Goal: Find specific page/section: Find specific page/section

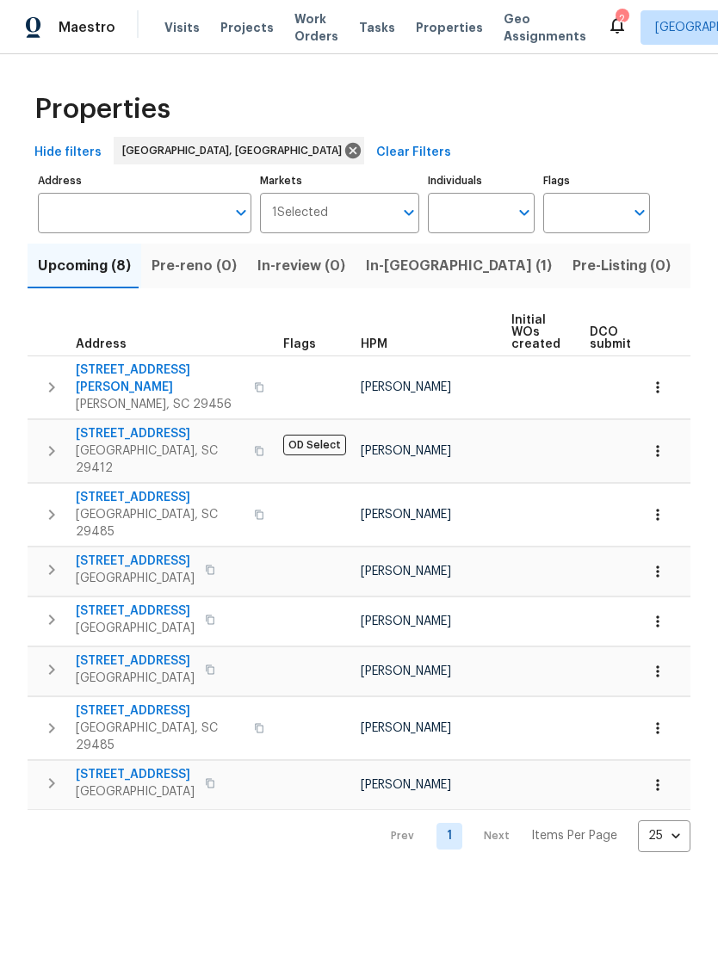
click at [607, 16] on icon at bounding box center [617, 25] width 21 height 21
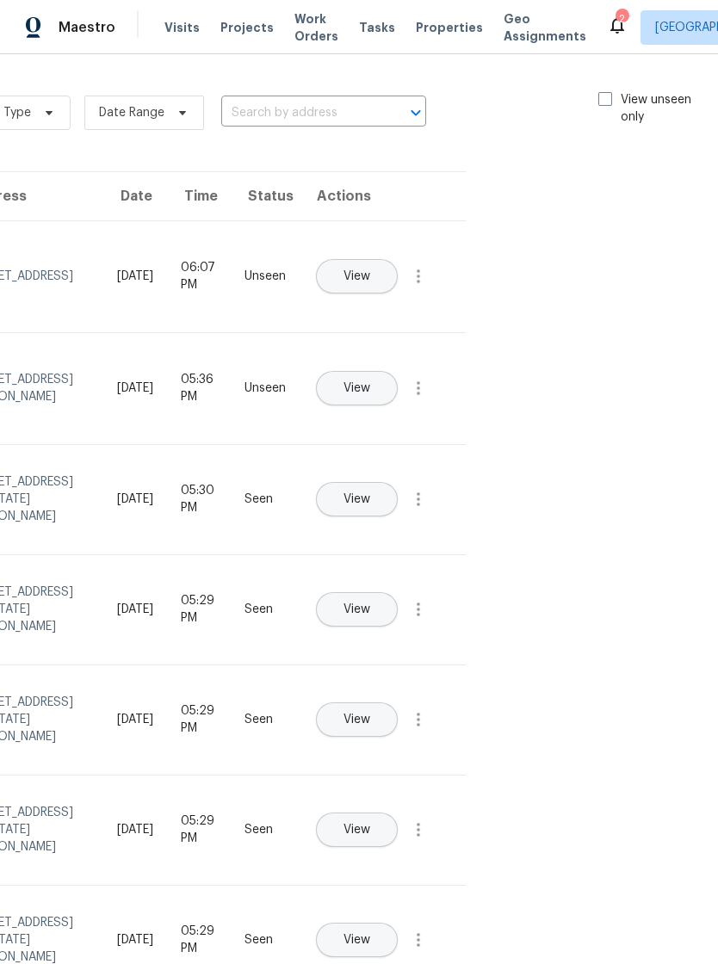
scroll to position [-1, 195]
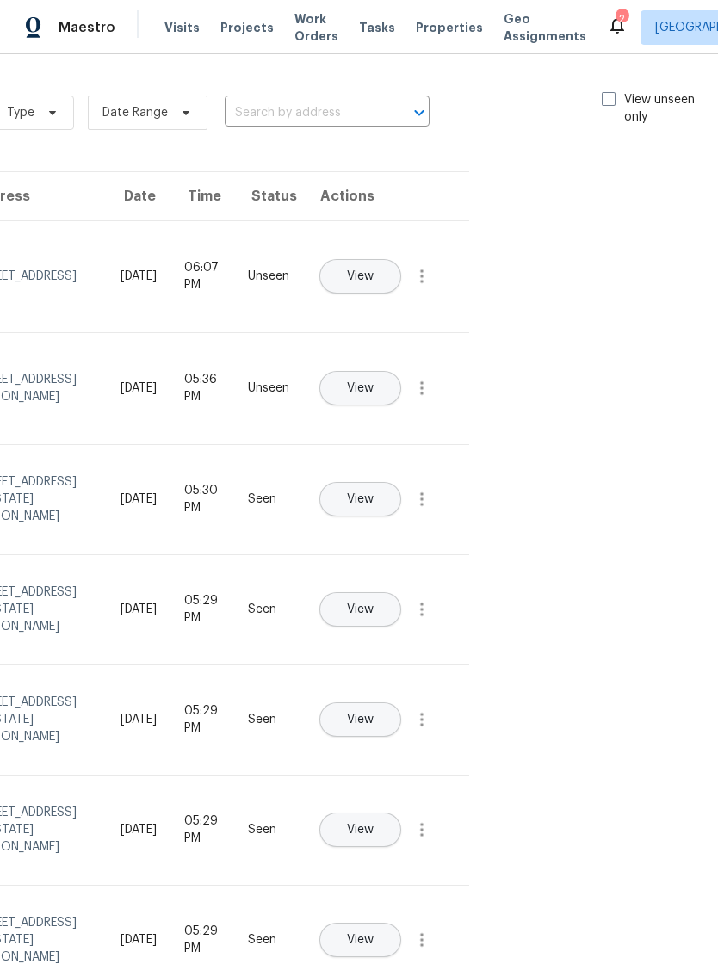
click at [607, 103] on span at bounding box center [609, 99] width 14 height 14
click at [607, 102] on input "View unseen only" at bounding box center [607, 96] width 11 height 11
checkbox input "true"
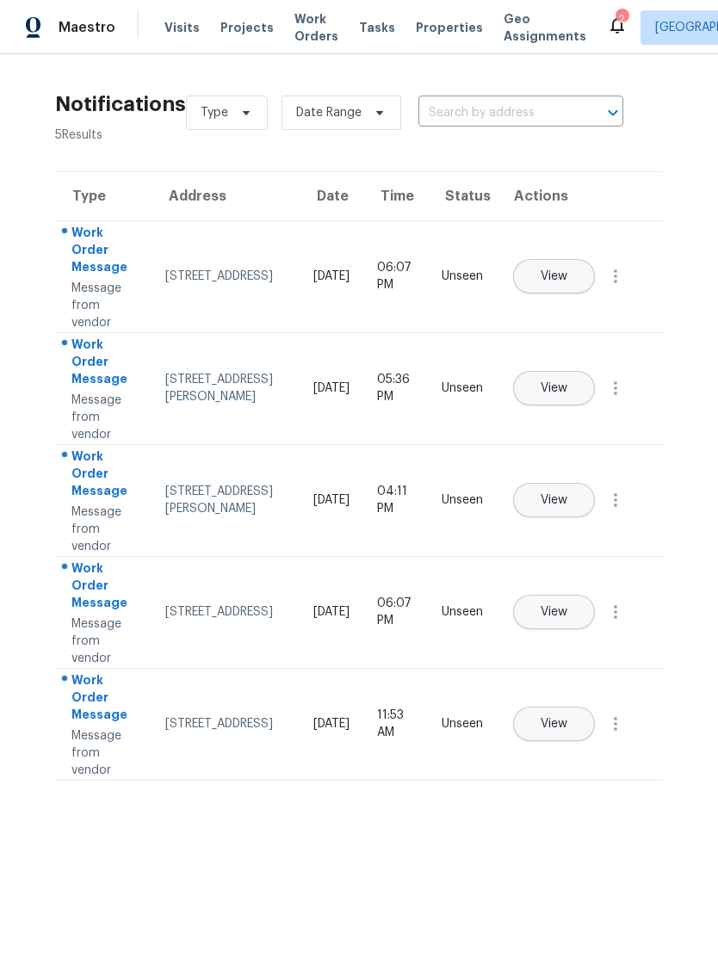
scroll to position [0, 0]
click at [423, 34] on span "Properties" at bounding box center [449, 27] width 67 height 17
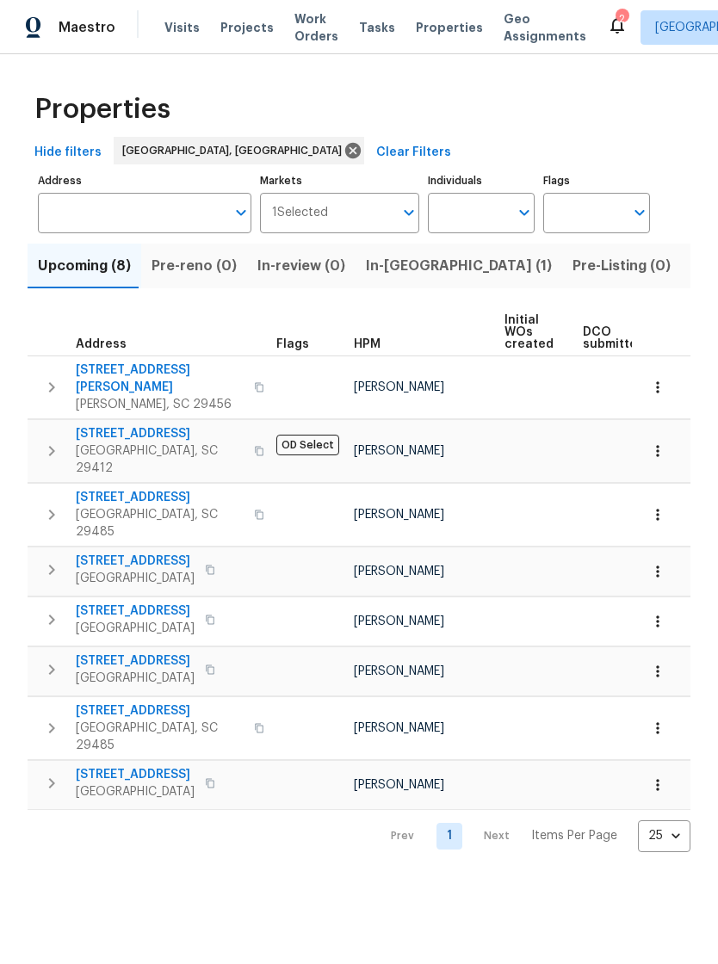
scroll to position [0, 6]
click at [691, 258] on span "Listed (6)" at bounding box center [723, 266] width 65 height 24
